Goal: Task Accomplishment & Management: Manage account settings

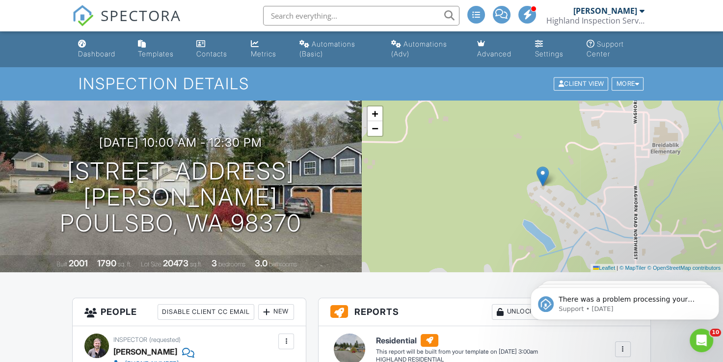
click at [291, 15] on input "text" at bounding box center [361, 16] width 196 height 20
type input "jaime"
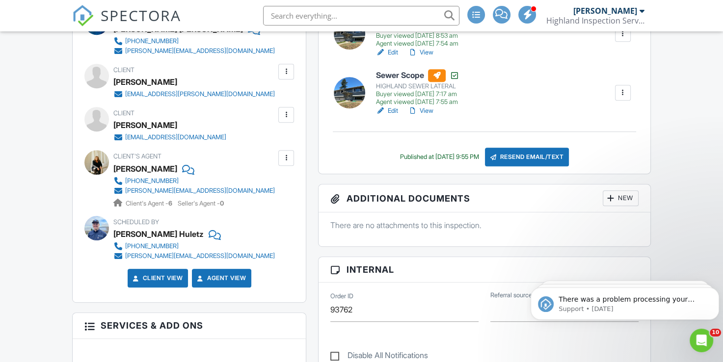
click at [283, 157] on div at bounding box center [286, 158] width 10 height 10
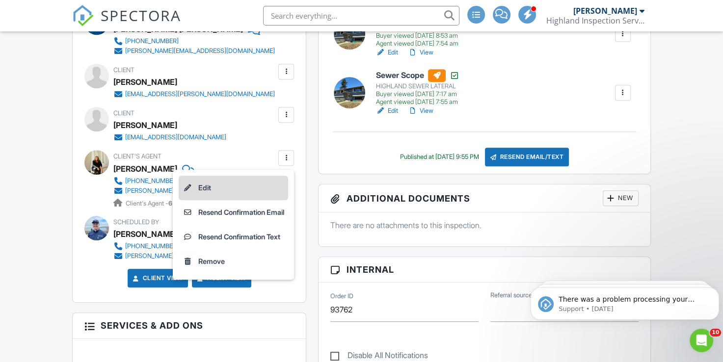
click at [262, 178] on li "Edit" at bounding box center [233, 188] width 109 height 25
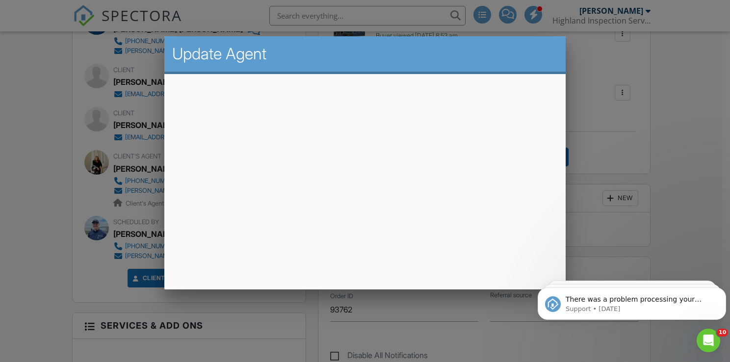
click at [596, 94] on div at bounding box center [365, 177] width 730 height 453
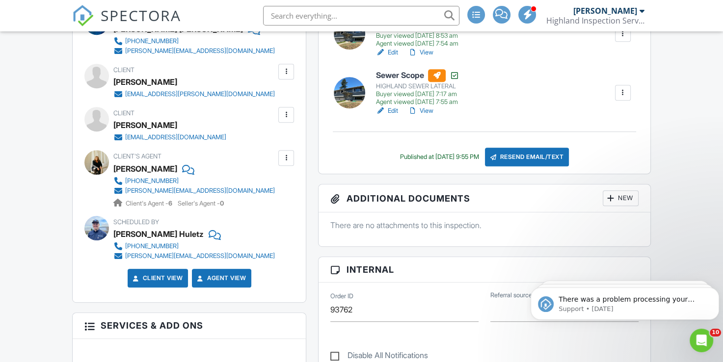
click at [302, 19] on input "text" at bounding box center [361, 16] width 196 height 20
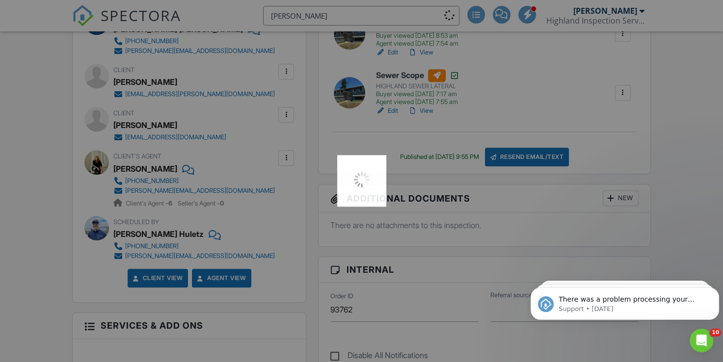
type input "[PERSON_NAME]"
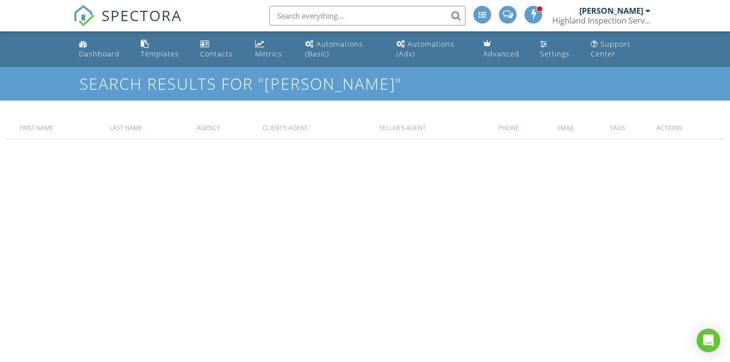
click at [304, 15] on input "text" at bounding box center [367, 16] width 196 height 20
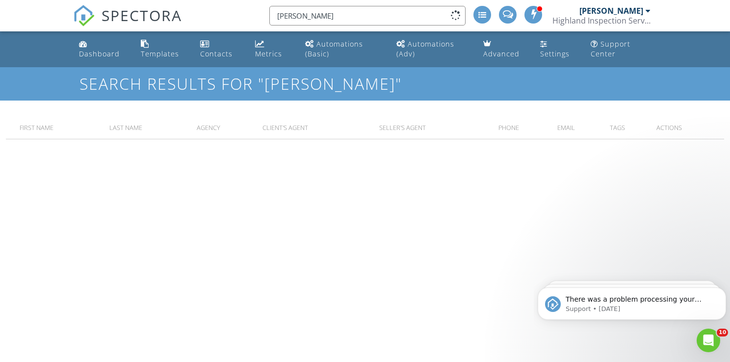
type input "[PERSON_NAME]"
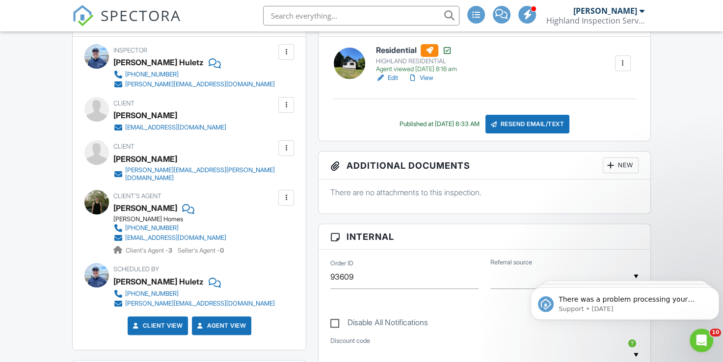
click at [287, 193] on div at bounding box center [286, 198] width 10 height 10
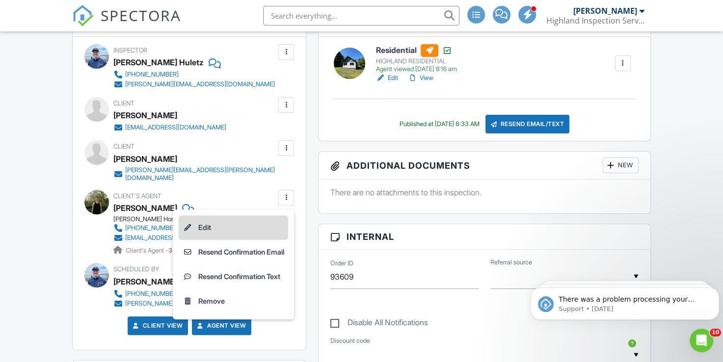
click at [265, 219] on li "Edit" at bounding box center [233, 227] width 109 height 25
